Goal: Task Accomplishment & Management: Manage account settings

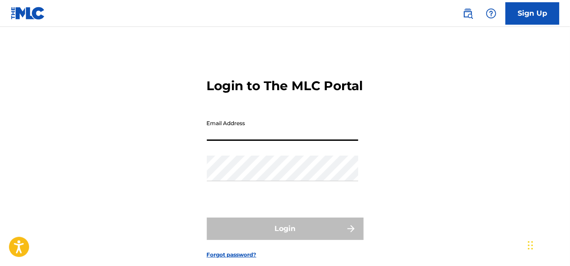
click at [264, 141] on input "Email Address" at bounding box center [282, 128] width 151 height 26
type input "[EMAIL_ADDRESS][DOMAIN_NAME]"
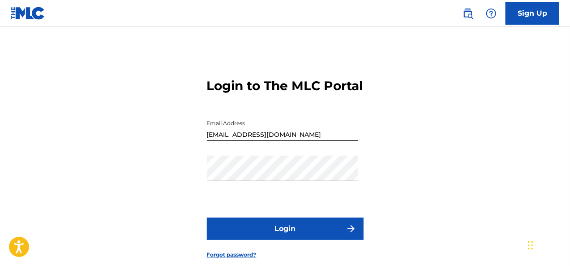
click at [319, 240] on button "Login" at bounding box center [285, 228] width 157 height 22
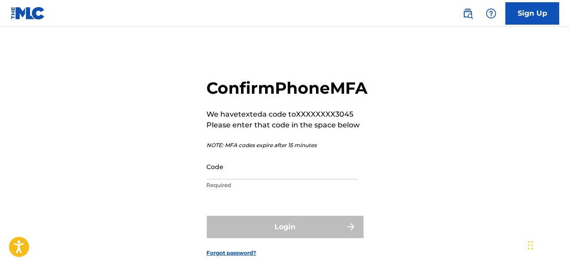
click at [240, 179] on input "Code" at bounding box center [282, 167] width 151 height 26
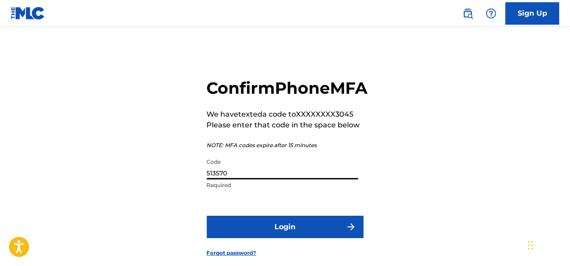
type input "513570"
click at [242, 237] on button "Login" at bounding box center [285, 227] width 157 height 22
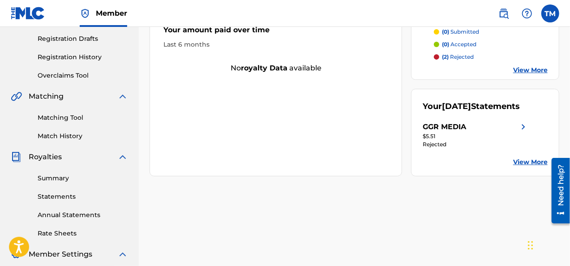
scroll to position [134, 0]
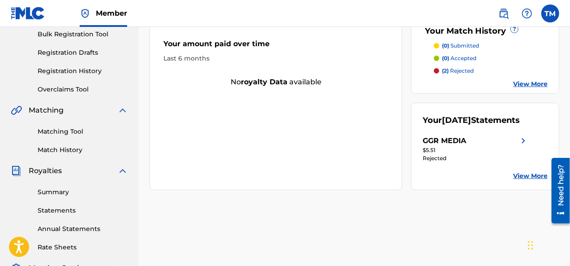
click at [541, 181] on link "View More" at bounding box center [531, 175] width 35 height 9
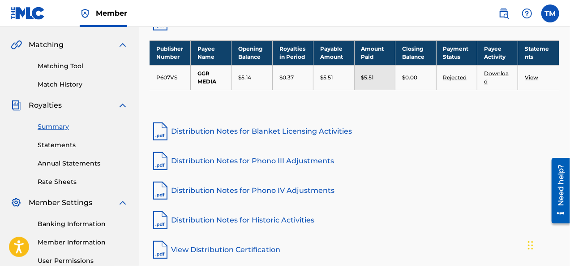
scroll to position [179, 0]
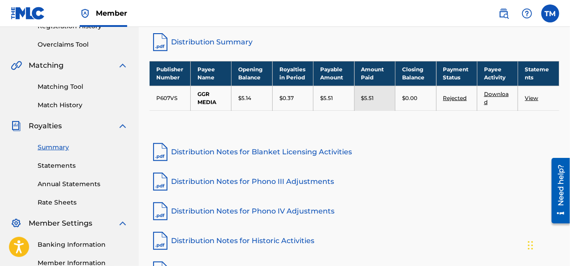
click at [460, 96] on link "Rejected" at bounding box center [456, 98] width 24 height 7
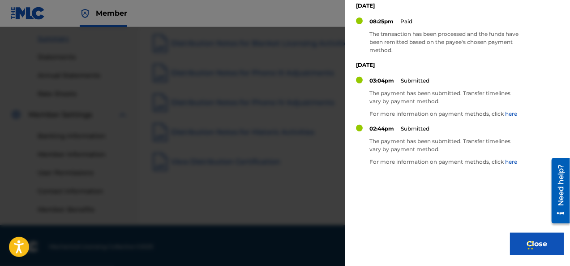
scroll to position [289, 0]
click at [514, 242] on button "Close" at bounding box center [537, 244] width 54 height 22
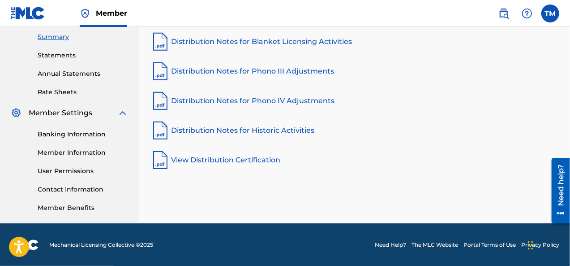
click at [81, 132] on link "Banking Information" at bounding box center [83, 134] width 91 height 9
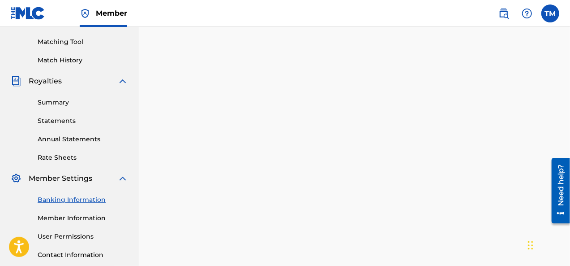
scroll to position [45, 0]
